Goal: Find specific page/section: Find specific page/section

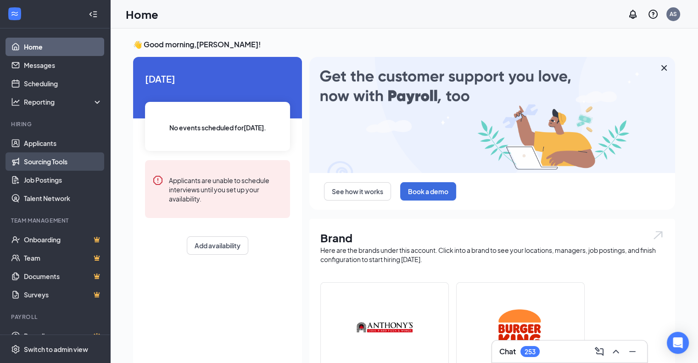
click at [42, 167] on link "Sourcing Tools" at bounding box center [63, 161] width 78 height 18
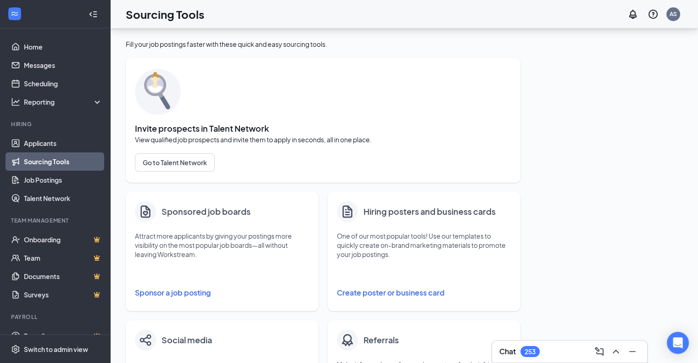
scroll to position [37, 0]
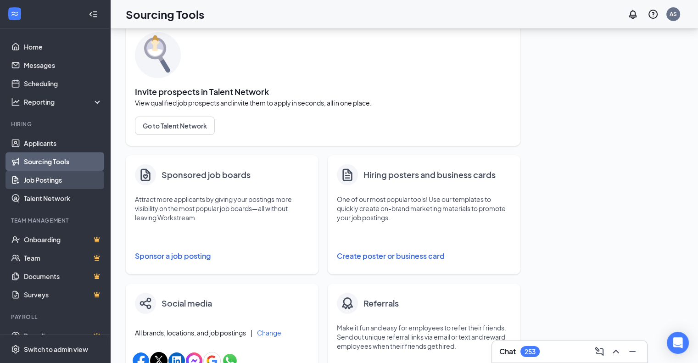
click at [39, 182] on link "Job Postings" at bounding box center [63, 180] width 78 height 18
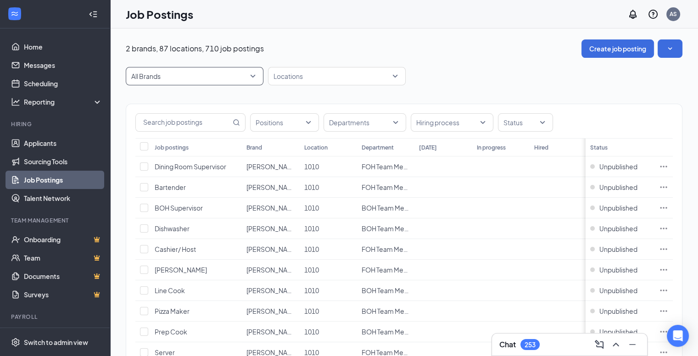
click at [251, 76] on span "All Brands" at bounding box center [194, 75] width 127 height 17
click at [182, 122] on p "[PERSON_NAME]'s Coal Fired Pizza" at bounding box center [185, 122] width 104 height 9
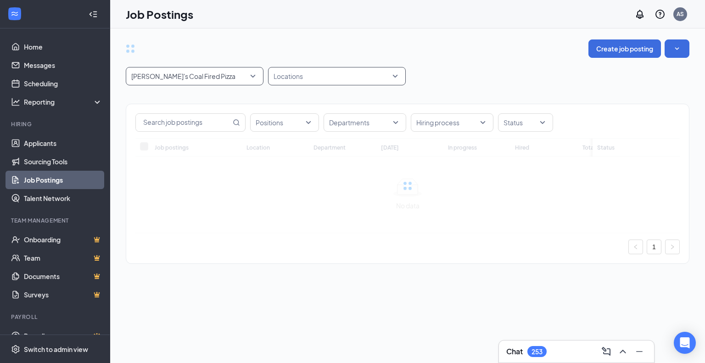
click at [351, 72] on div at bounding box center [332, 76] width 124 height 15
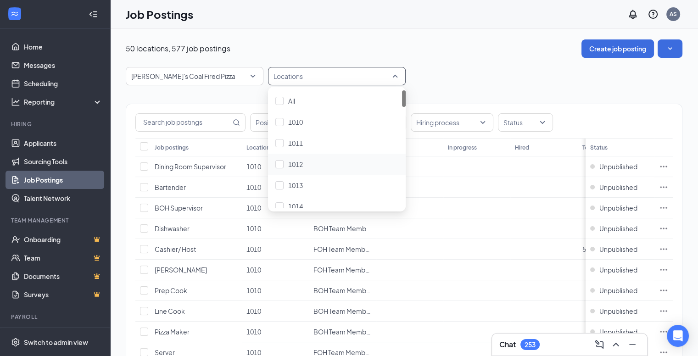
click at [474, 78] on div "[PERSON_NAME]'s Coal Fired Pizza -1 81879 81878 All Brands [PERSON_NAME]'s Coal…" at bounding box center [404, 76] width 556 height 18
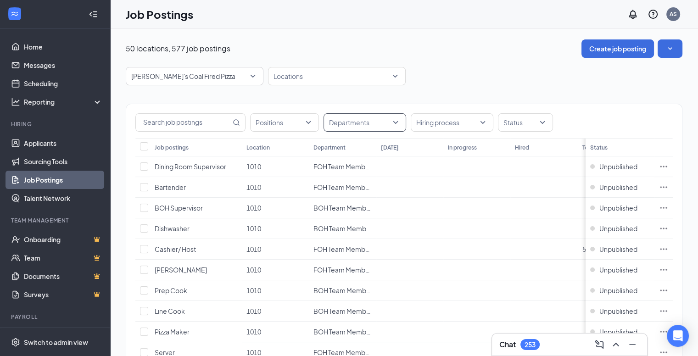
click at [384, 126] on div at bounding box center [360, 122] width 69 height 15
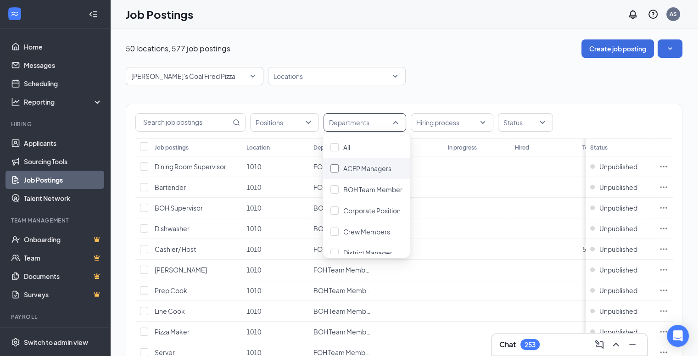
click at [349, 167] on span "ACFP Managers" at bounding box center [367, 168] width 48 height 8
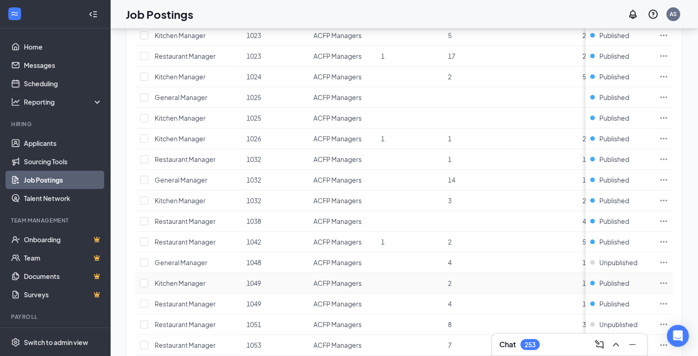
scroll to position [214, 0]
